Goal: Information Seeking & Learning: Find specific fact

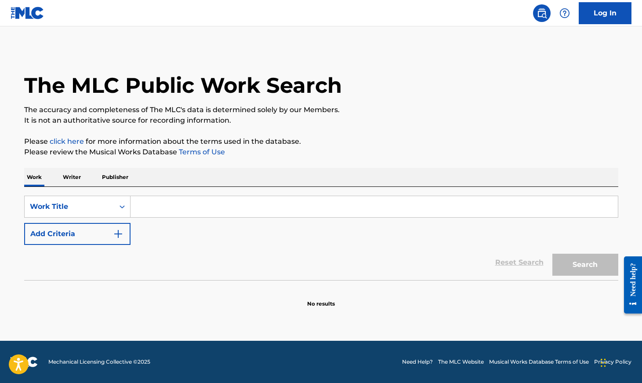
click at [141, 206] on input "Search Form" at bounding box center [373, 206] width 487 height 21
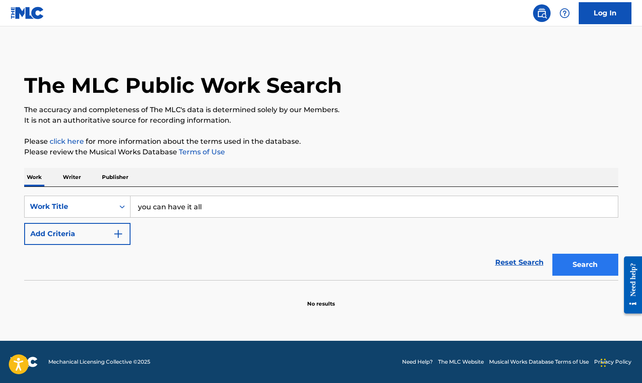
type input "you can have it all"
click at [583, 269] on button "Search" at bounding box center [585, 264] width 66 height 22
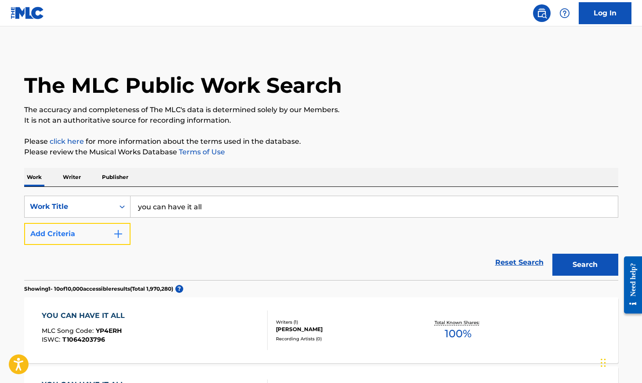
click at [118, 232] on img "Search Form" at bounding box center [118, 233] width 11 height 11
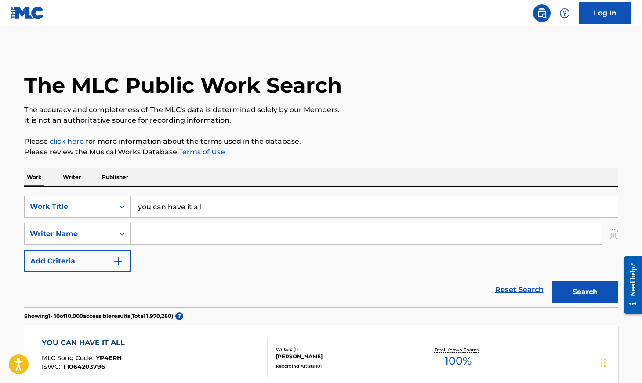
click at [148, 233] on input "Search Form" at bounding box center [365, 233] width 471 height 21
type input "[PERSON_NAME]"
click at [552, 281] on button "Search" at bounding box center [585, 292] width 66 height 22
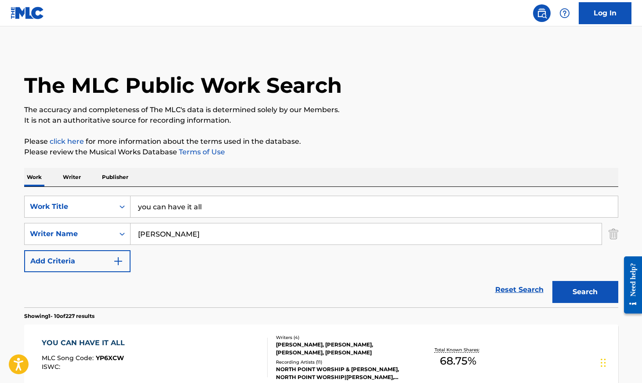
click at [93, 340] on div "YOU CAN HAVE IT ALL" at bounding box center [85, 342] width 87 height 11
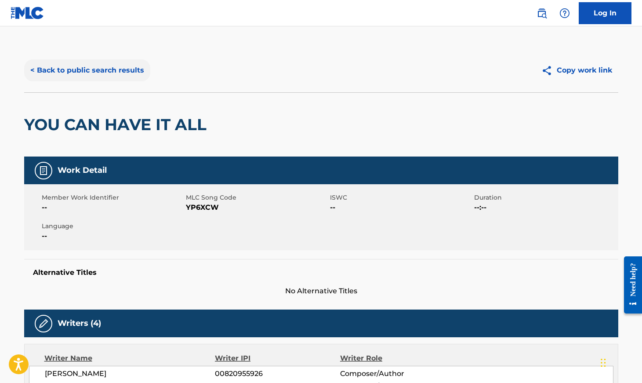
click at [87, 70] on button "< Back to public search results" at bounding box center [87, 70] width 126 height 22
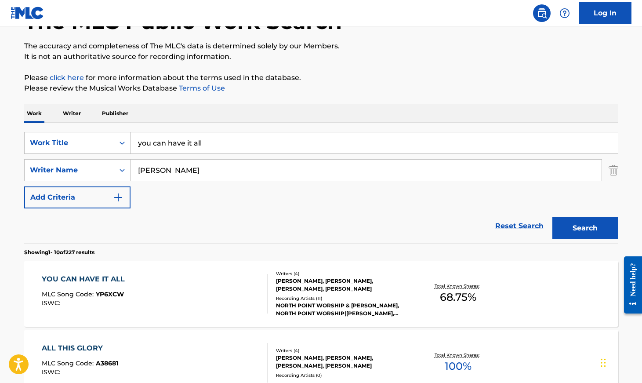
scroll to position [129, 0]
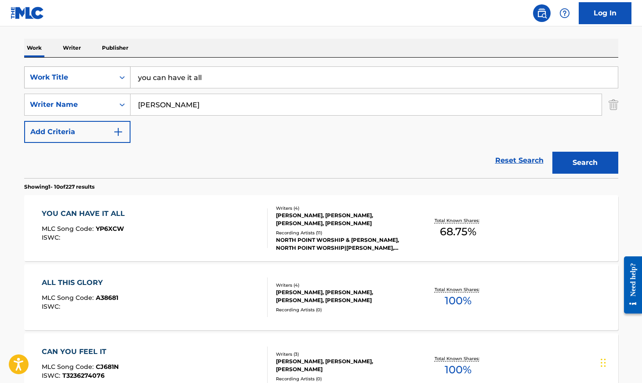
drag, startPoint x: 220, startPoint y: 80, endPoint x: 129, endPoint y: 83, distance: 91.0
click at [129, 83] on div "SearchWithCriteriabf930bcc-2d21-4f85-9d21-c5957e688864 Work Title you can have …" at bounding box center [321, 77] width 594 height 22
type input "y"
type input "it's all good"
click at [166, 103] on input "[PERSON_NAME]" at bounding box center [365, 104] width 471 height 21
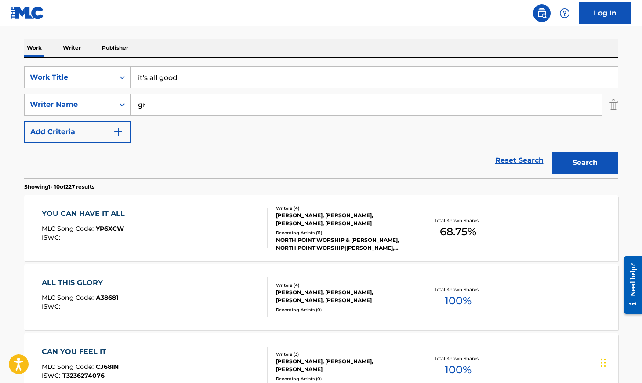
type input "g"
click at [552, 152] on button "Search" at bounding box center [585, 163] width 66 height 22
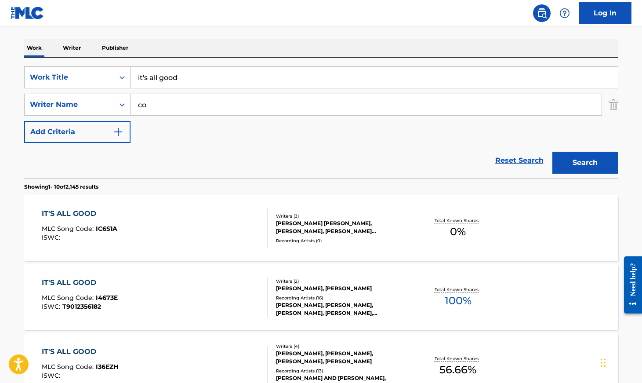
type input "c"
type input "[PERSON_NAME]"
click at [552, 152] on button "Search" at bounding box center [585, 163] width 66 height 22
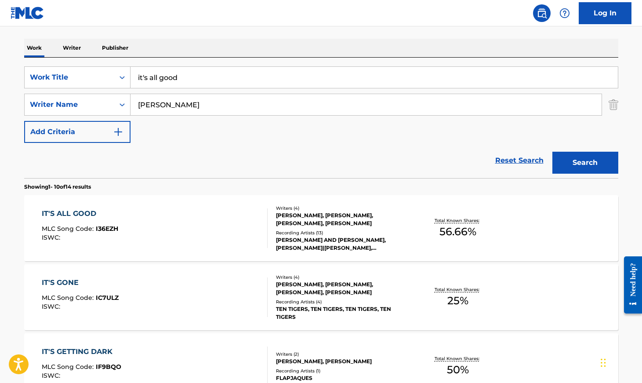
click at [80, 210] on div "IT'S ALL GOOD" at bounding box center [80, 213] width 76 height 11
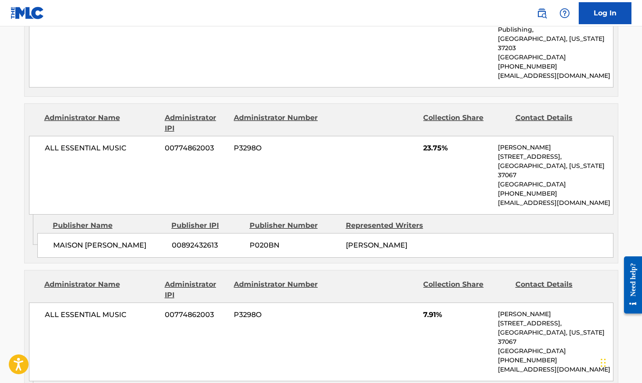
scroll to position [455, 0]
